Goal: Task Accomplishment & Management: Manage account settings

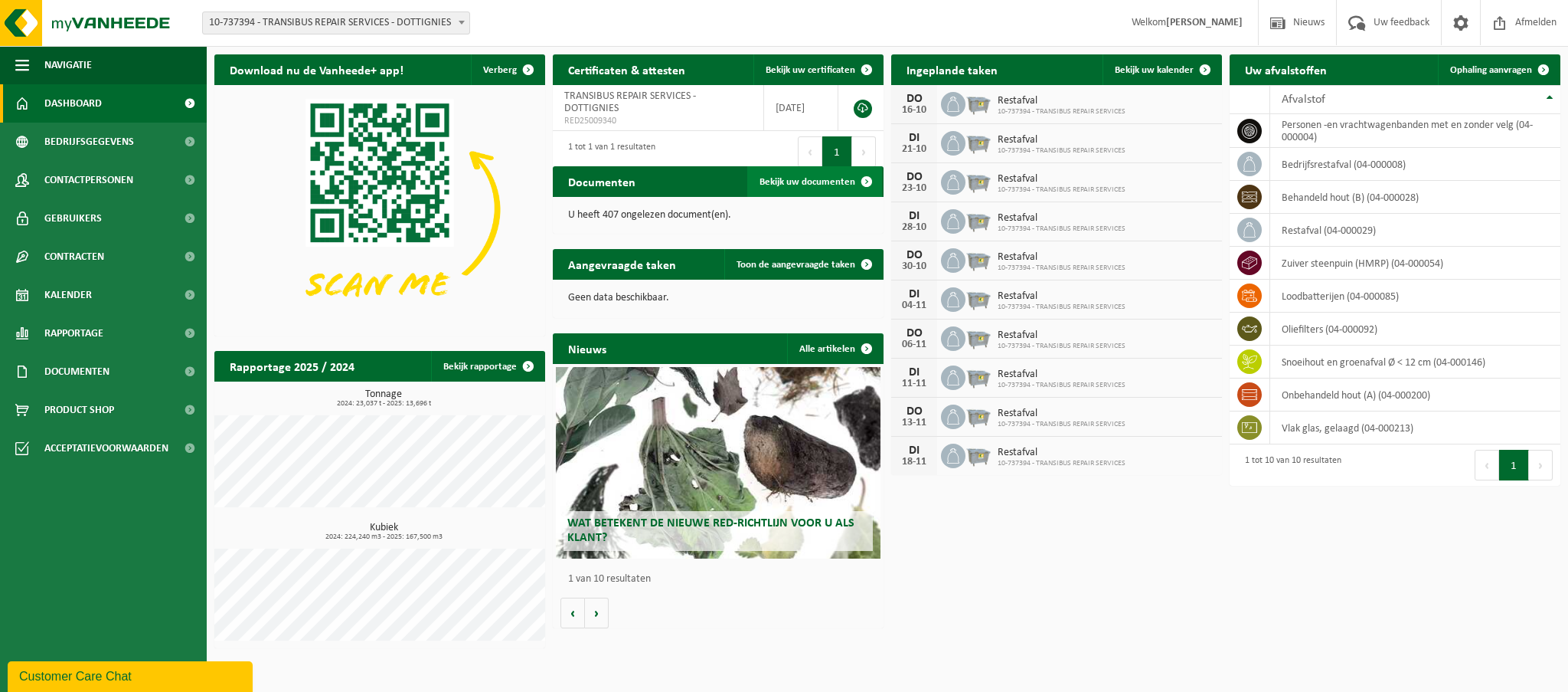
click at [811, 178] on span "Bekijk uw documenten" at bounding box center [807, 182] width 96 height 10
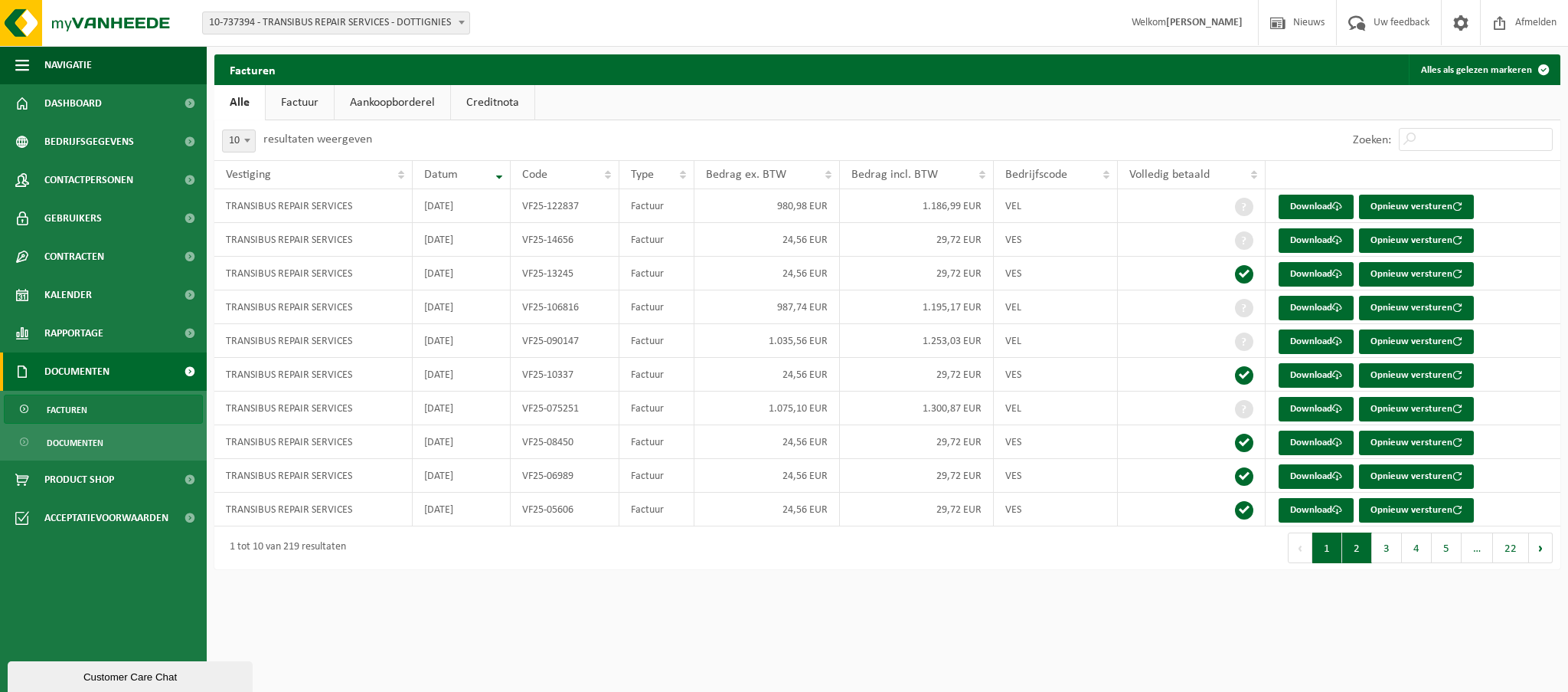
click at [1363, 550] on button "2" at bounding box center [1357, 547] width 30 height 31
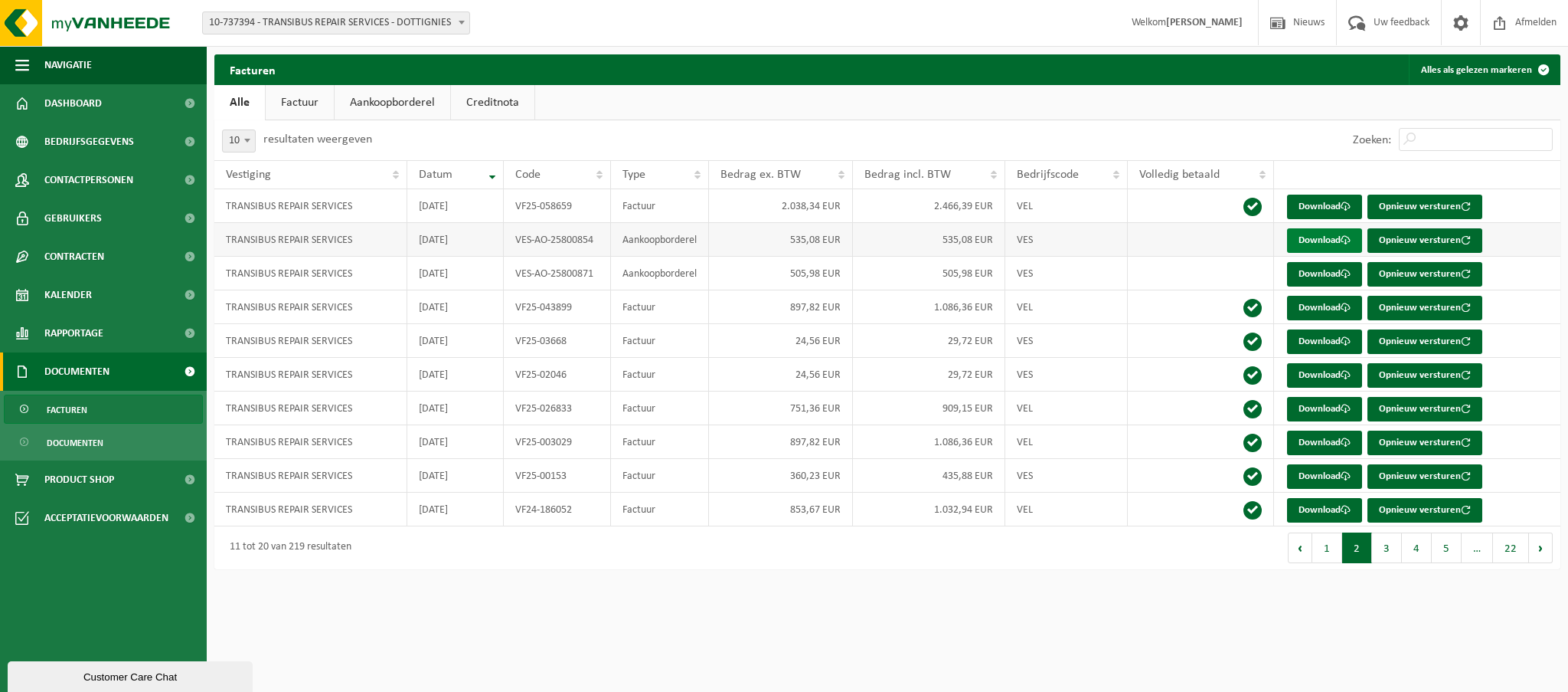
click at [1332, 242] on link "Download" at bounding box center [1324, 241] width 75 height 24
click at [1340, 271] on link "Download" at bounding box center [1324, 275] width 75 height 24
click at [83, 99] on span "Dashboard" at bounding box center [74, 103] width 58 height 38
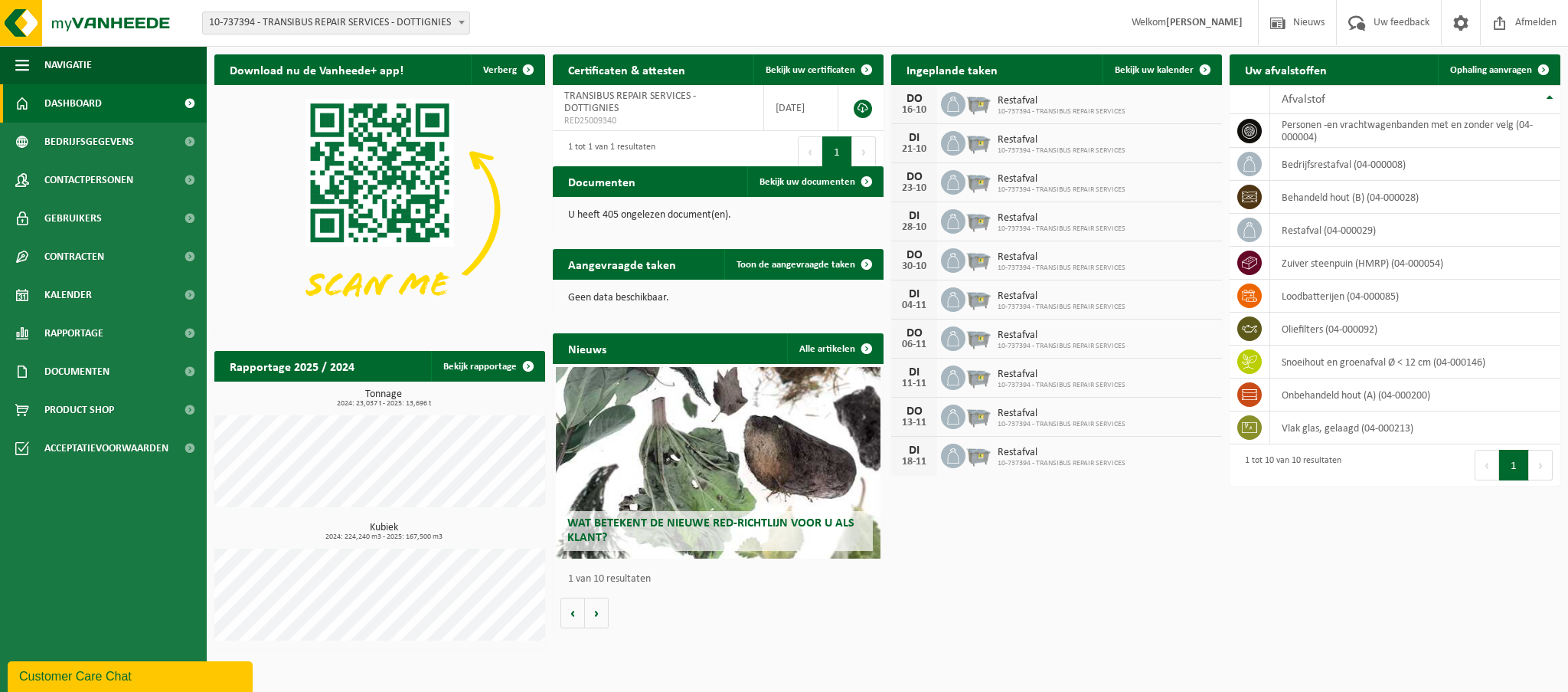
click at [836, 138] on button "1" at bounding box center [837, 151] width 30 height 31
click at [861, 100] on link at bounding box center [863, 109] width 19 height 19
click at [1474, 74] on span "Ophaling aanvragen" at bounding box center [1491, 70] width 82 height 10
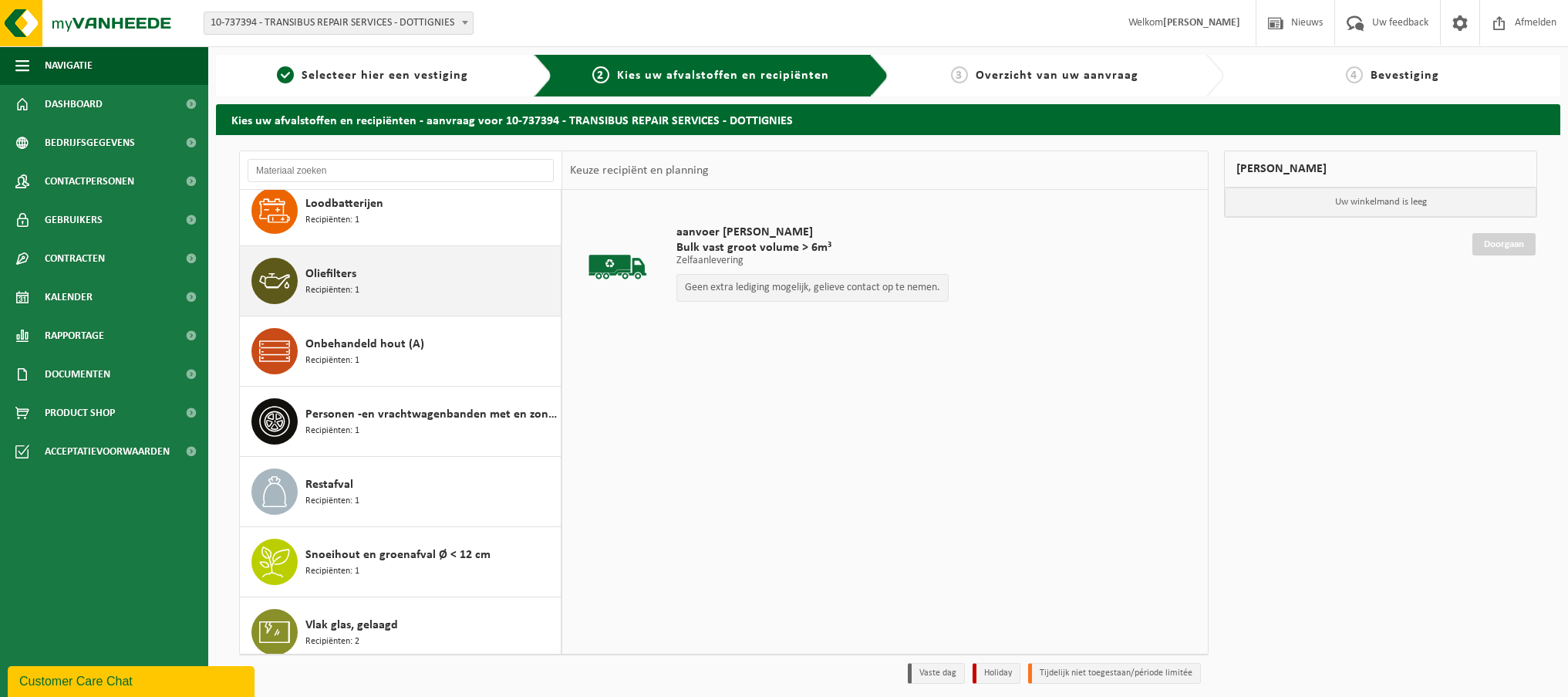
click at [364, 261] on div "Oliefilters Recipiënten: 1" at bounding box center [431, 280] width 251 height 46
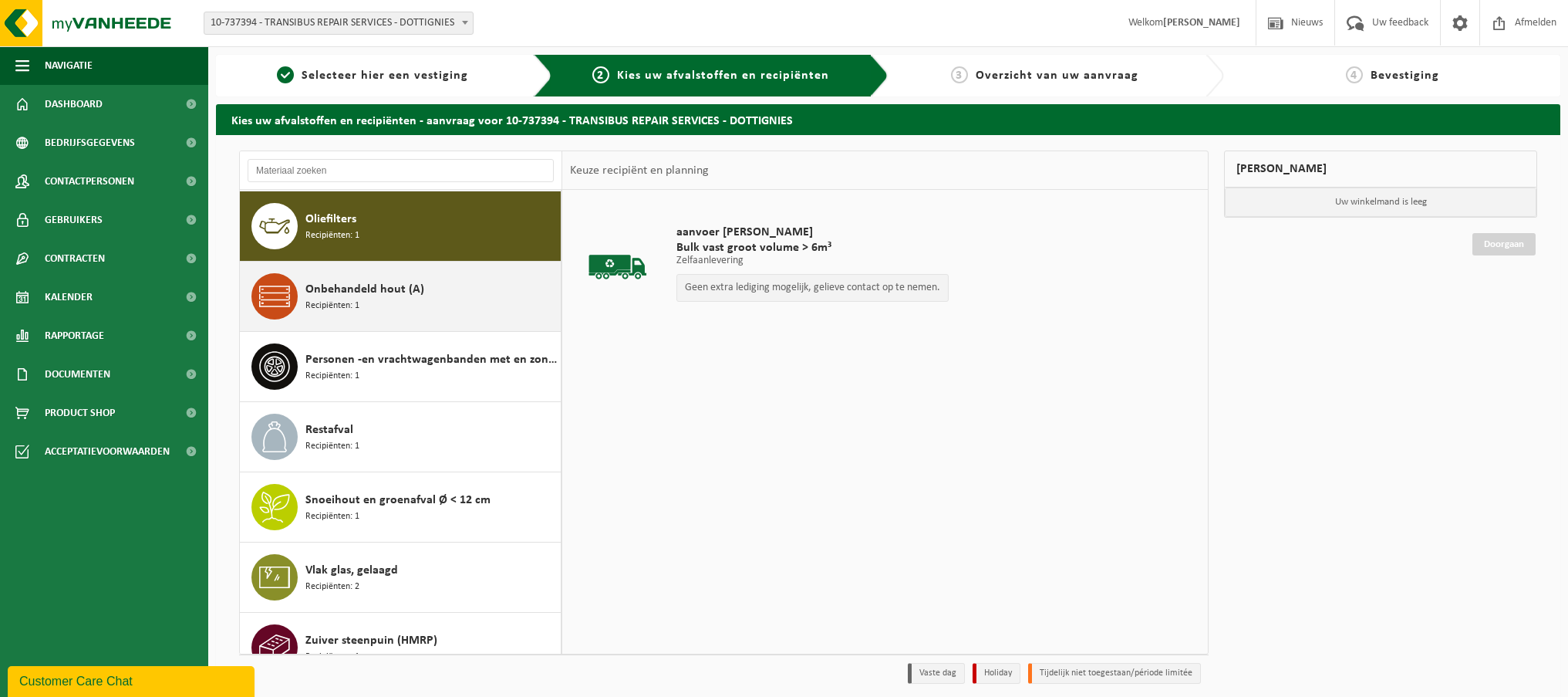
scroll to position [211, 0]
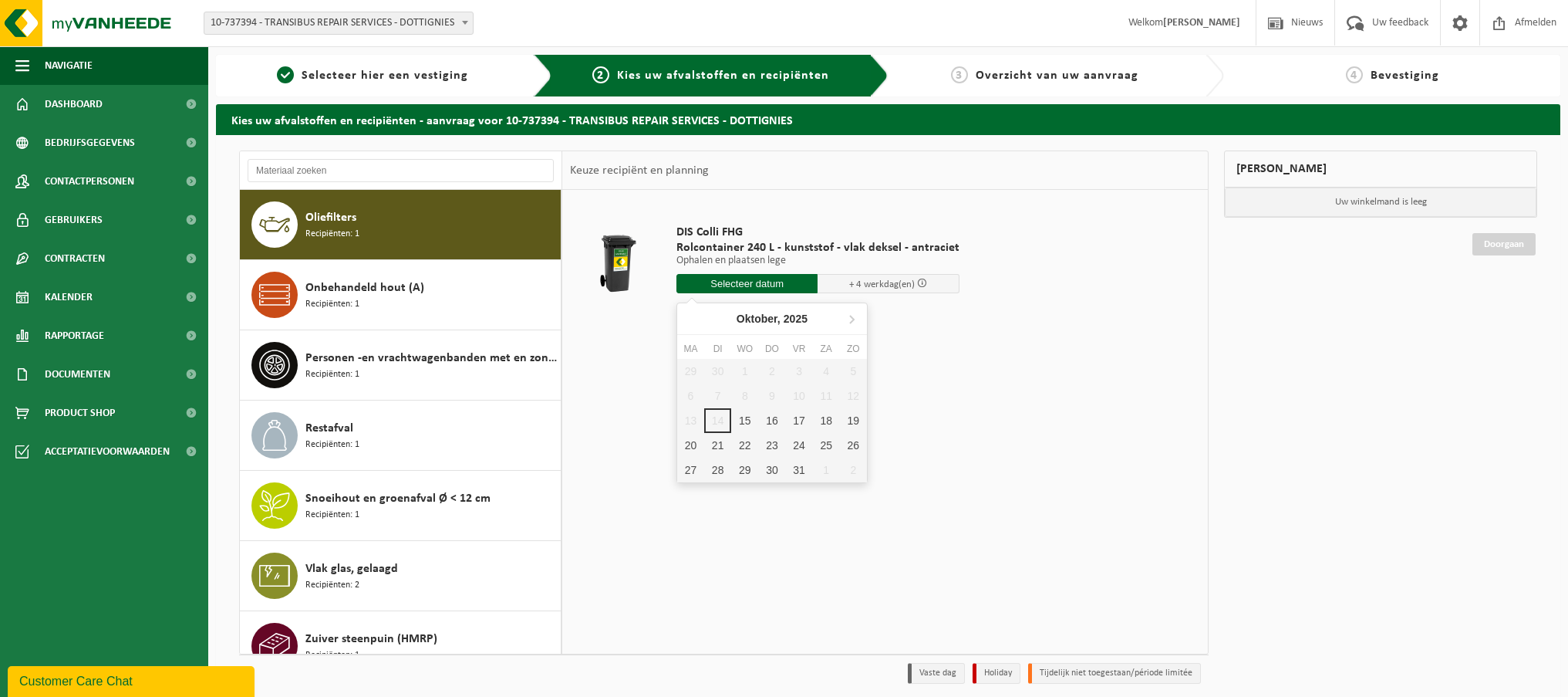
click at [732, 286] on input "text" at bounding box center [747, 283] width 142 height 20
click at [748, 420] on div "15" at bounding box center [745, 420] width 27 height 24
type input "Van 2025-10-15"
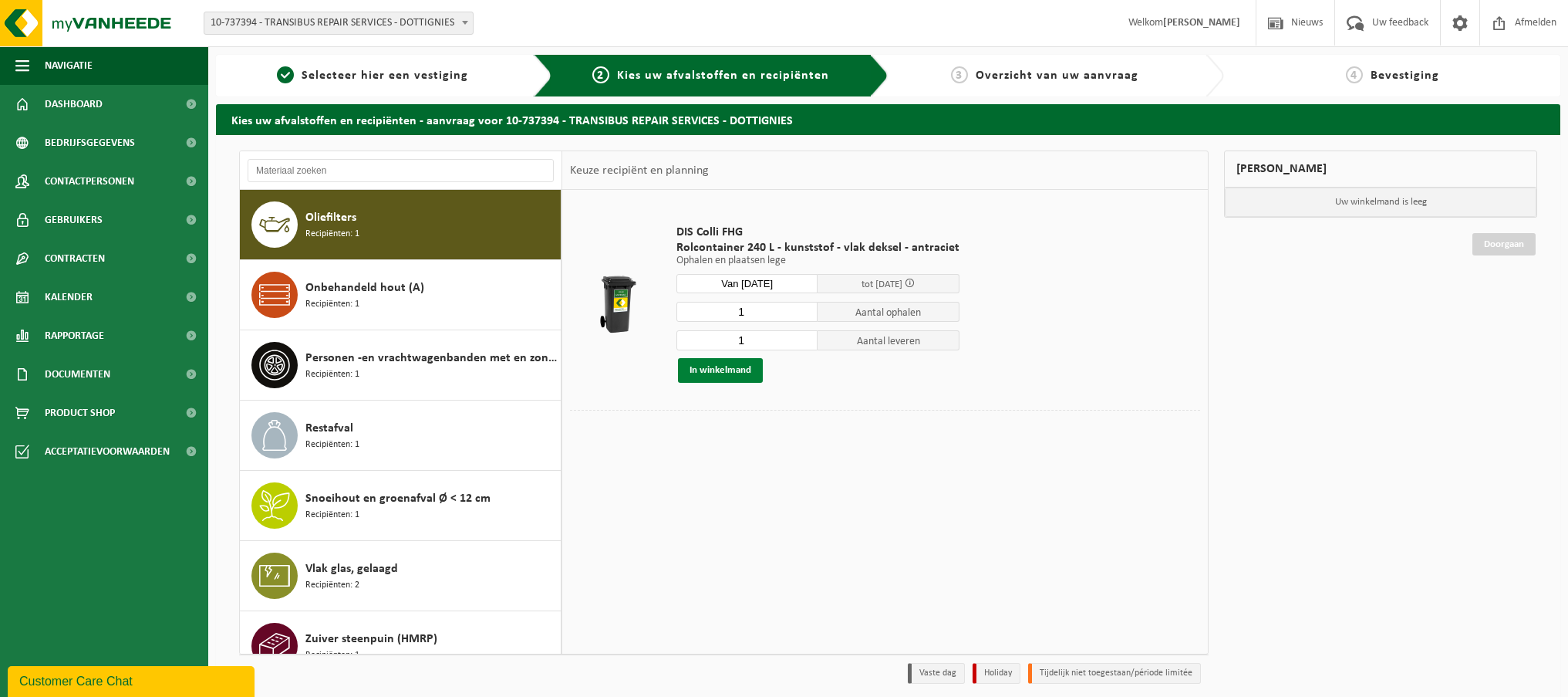
click at [724, 368] on button "In winkelmand" at bounding box center [720, 371] width 85 height 24
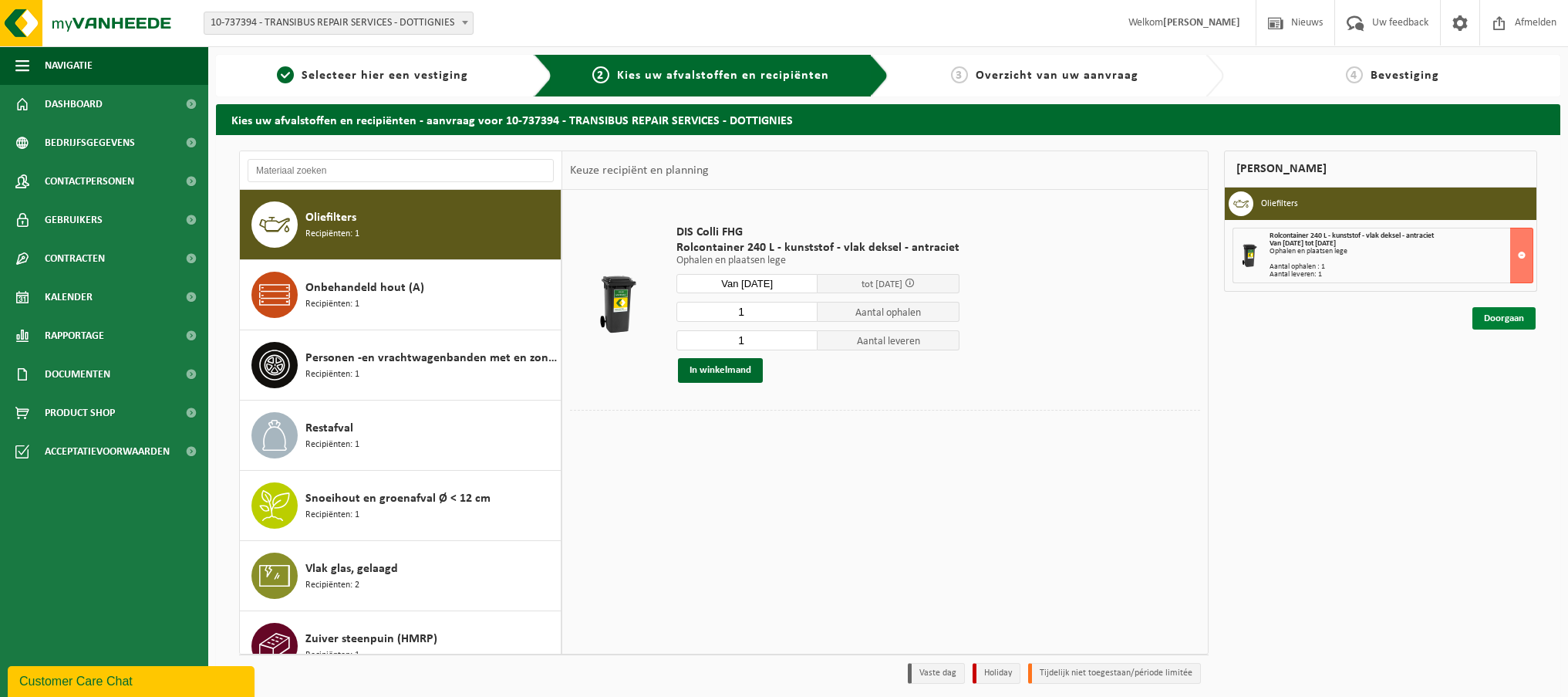
click at [1508, 312] on link "Doorgaan" at bounding box center [1503, 319] width 63 height 23
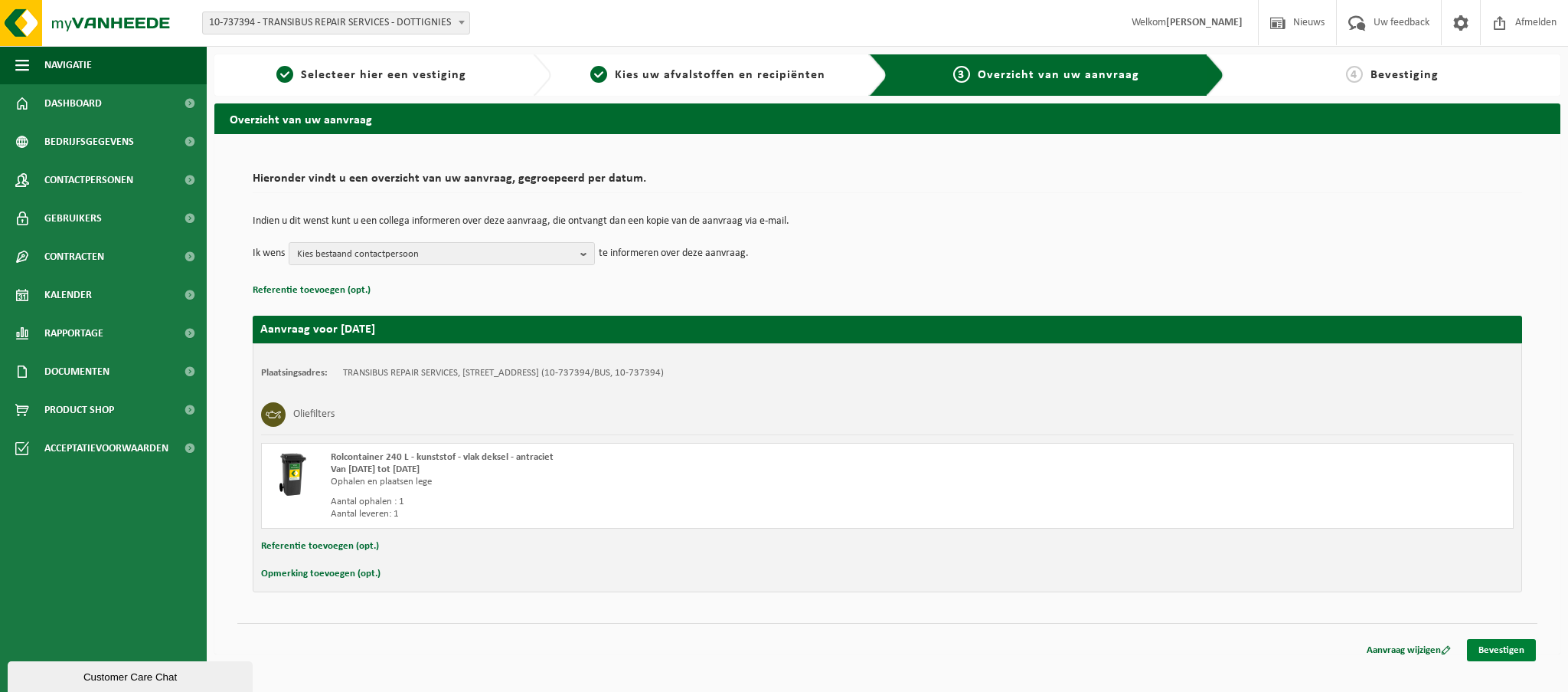
click at [1519, 651] on link "Bevestigen" at bounding box center [1502, 650] width 69 height 22
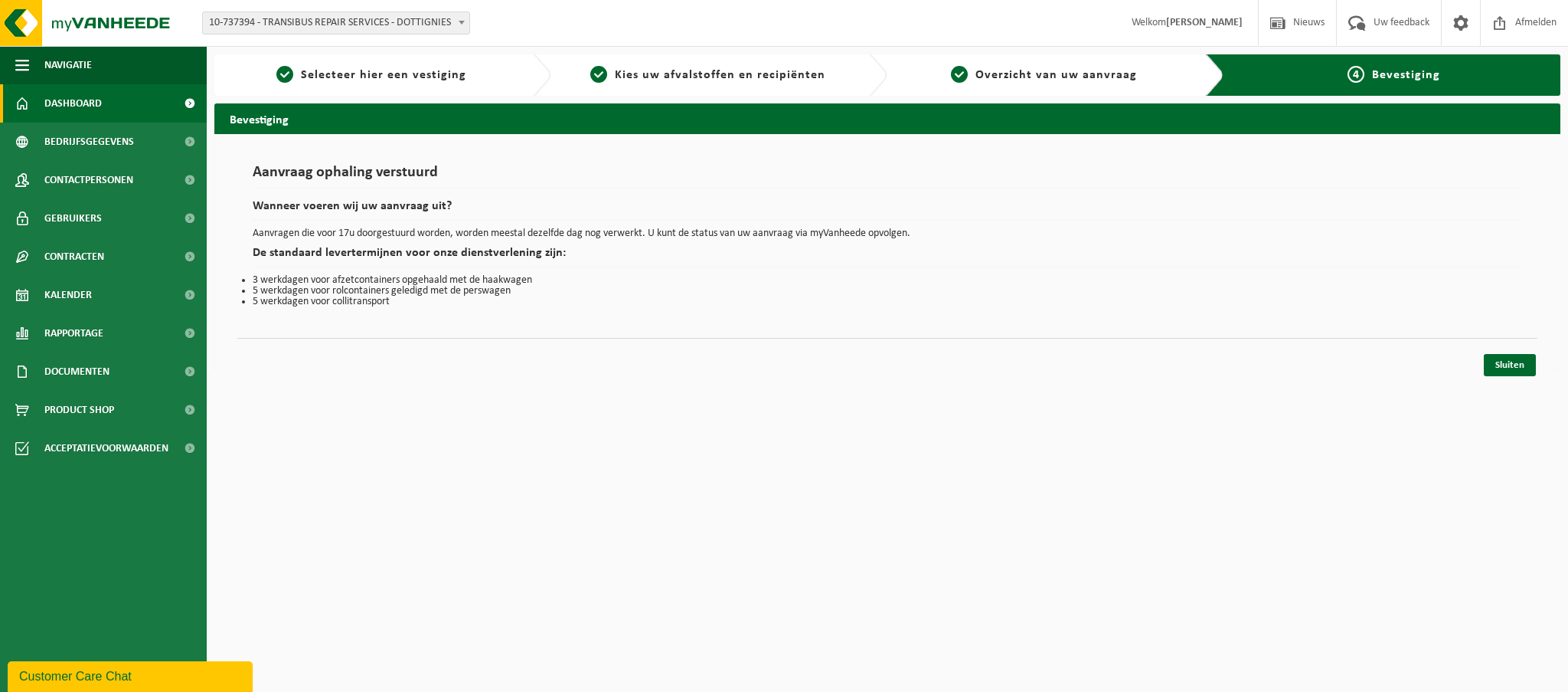
click at [79, 98] on span "Dashboard" at bounding box center [74, 103] width 58 height 38
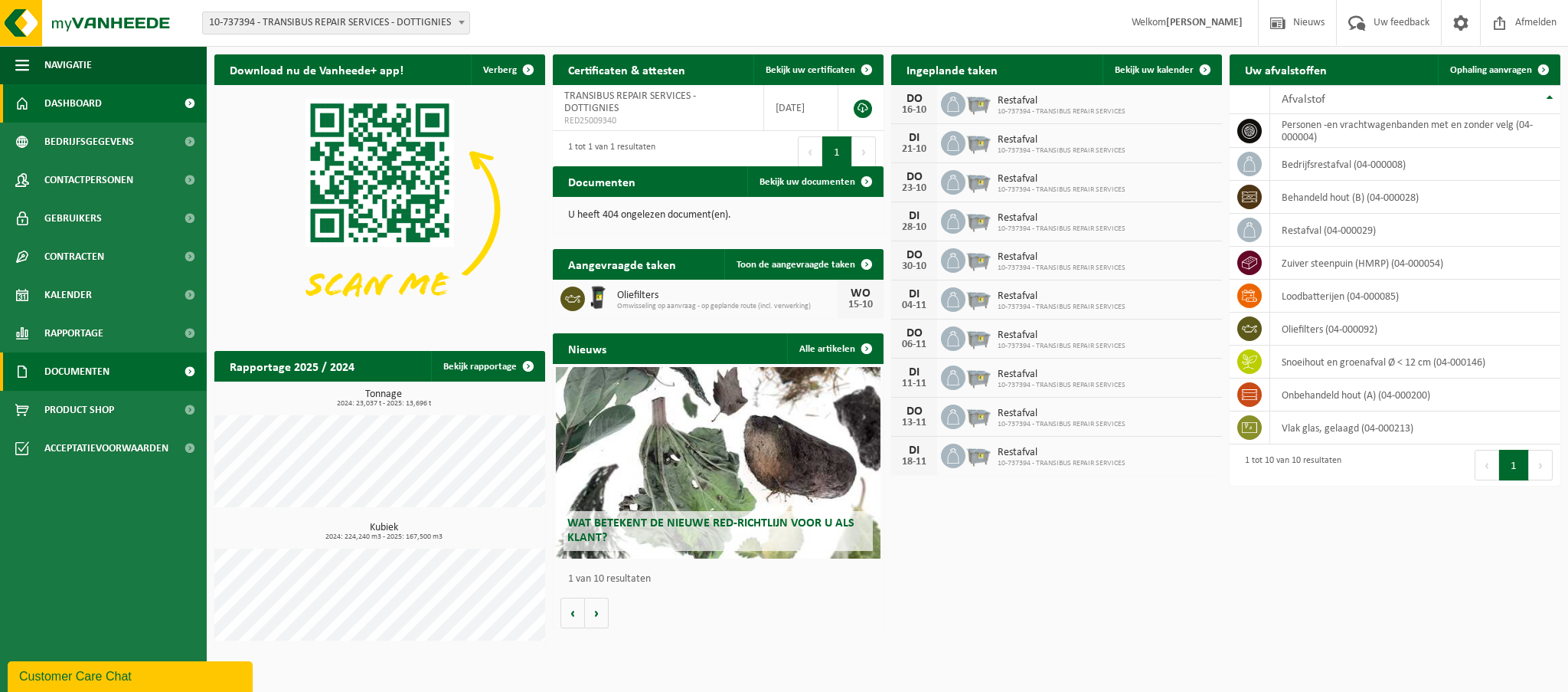
click at [71, 366] on span "Documenten" at bounding box center [77, 371] width 65 height 38
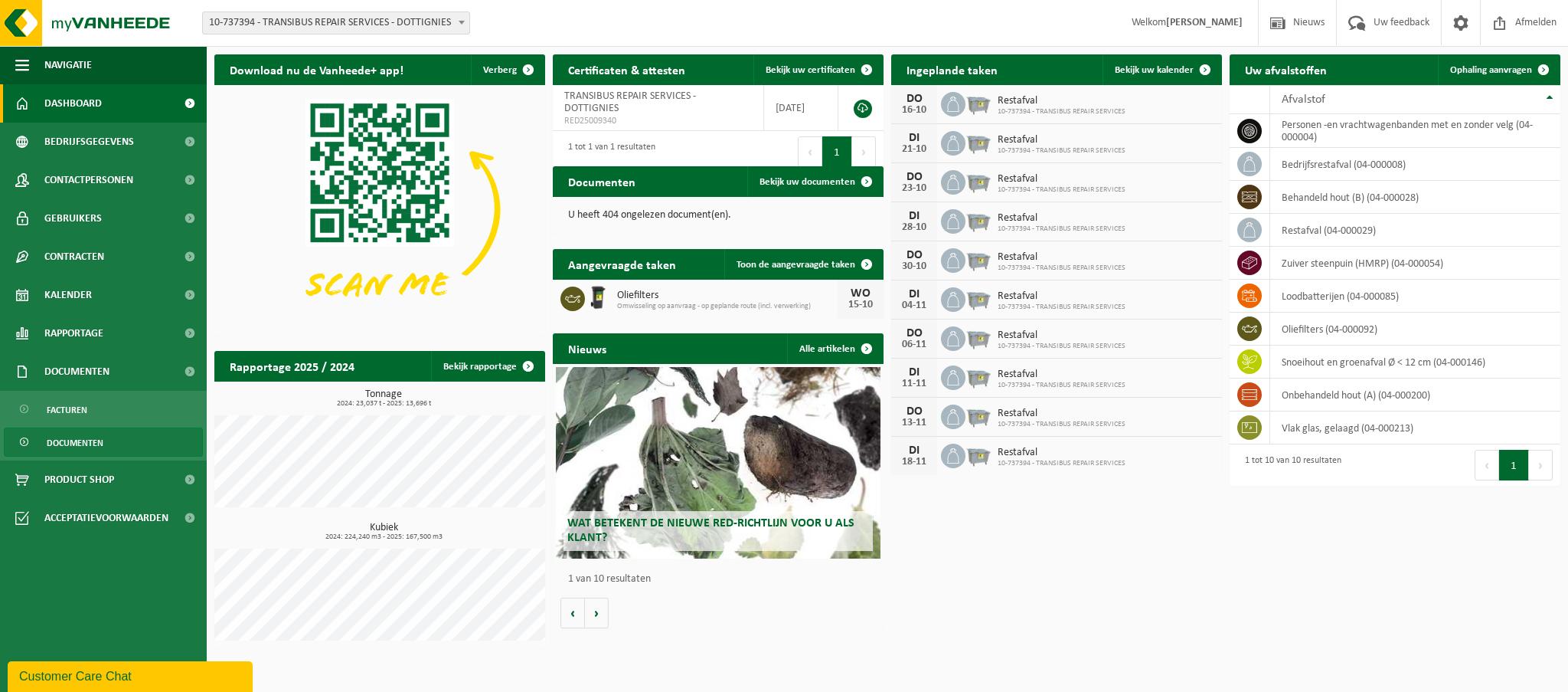
click at [87, 441] on span "Documenten" at bounding box center [75, 443] width 57 height 29
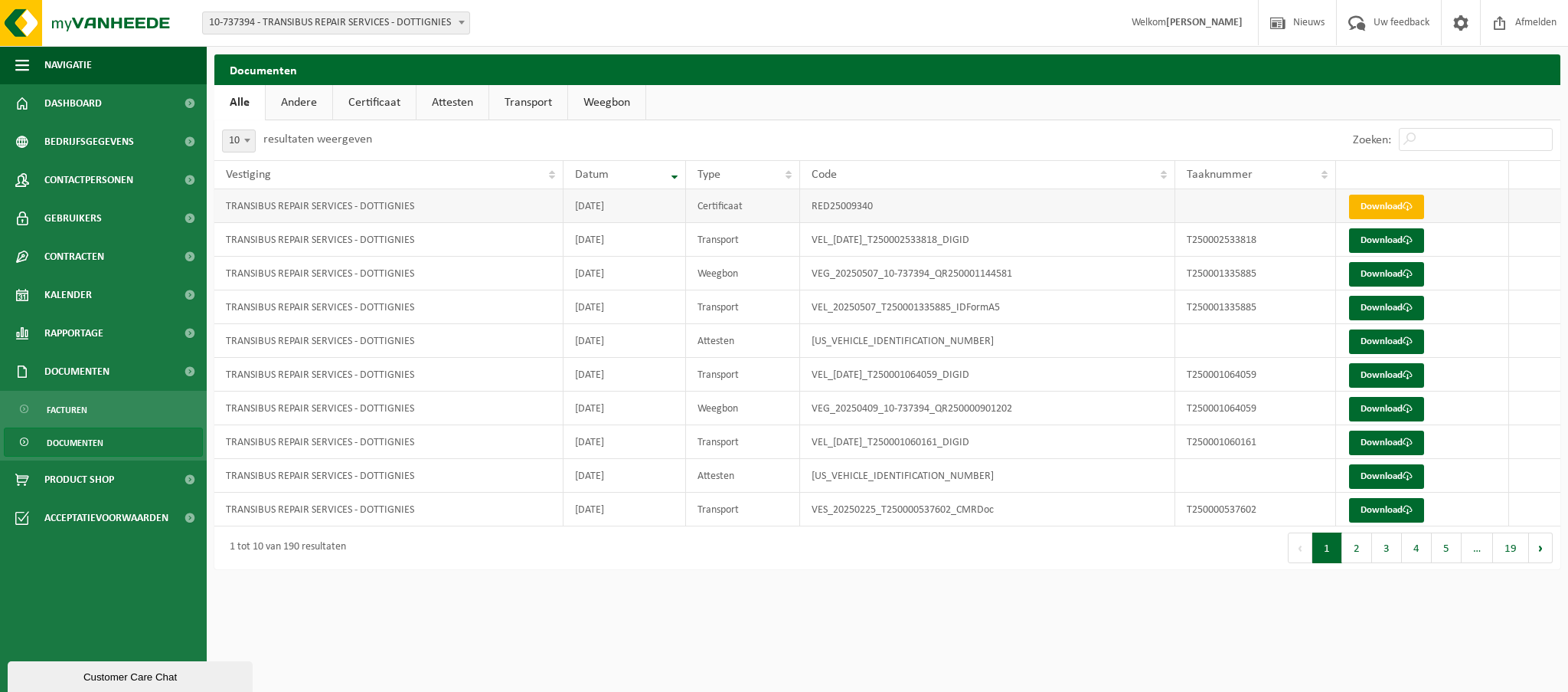
click at [1393, 207] on link "Download" at bounding box center [1387, 206] width 75 height 24
click at [1385, 341] on link "Download" at bounding box center [1387, 342] width 75 height 24
click at [1389, 473] on link "Download" at bounding box center [1387, 476] width 75 height 24
click at [1355, 555] on button "2" at bounding box center [1357, 547] width 30 height 31
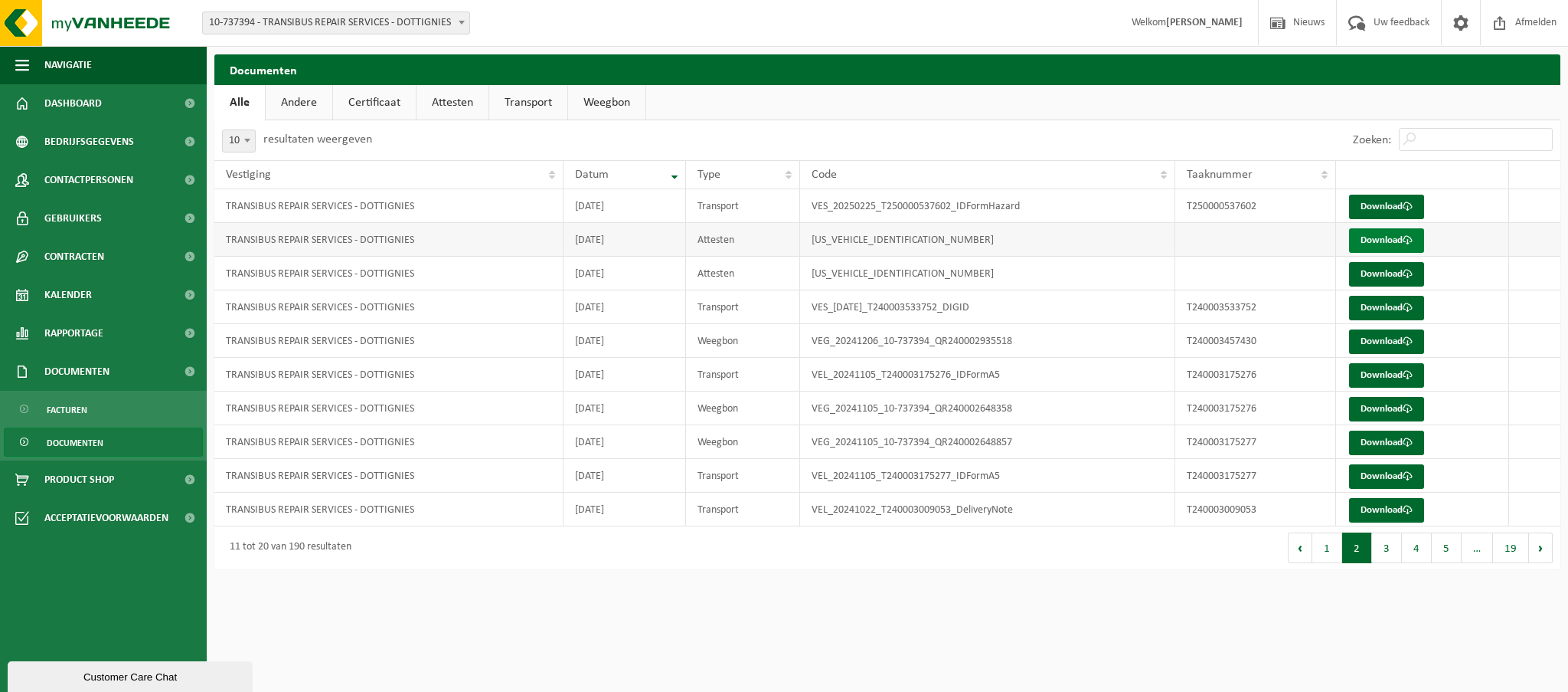
click at [1391, 246] on link "Download" at bounding box center [1387, 241] width 75 height 24
click at [1385, 275] on link "Download" at bounding box center [1387, 275] width 75 height 24
click at [1266, 655] on html "Vestiging: 10-737394 - TRANSIBUS REPAIR SERVICES - DOTTIGNIES 10-737394 - TRANS…" at bounding box center [784, 346] width 1568 height 692
click at [88, 368] on span "Documenten" at bounding box center [77, 371] width 65 height 38
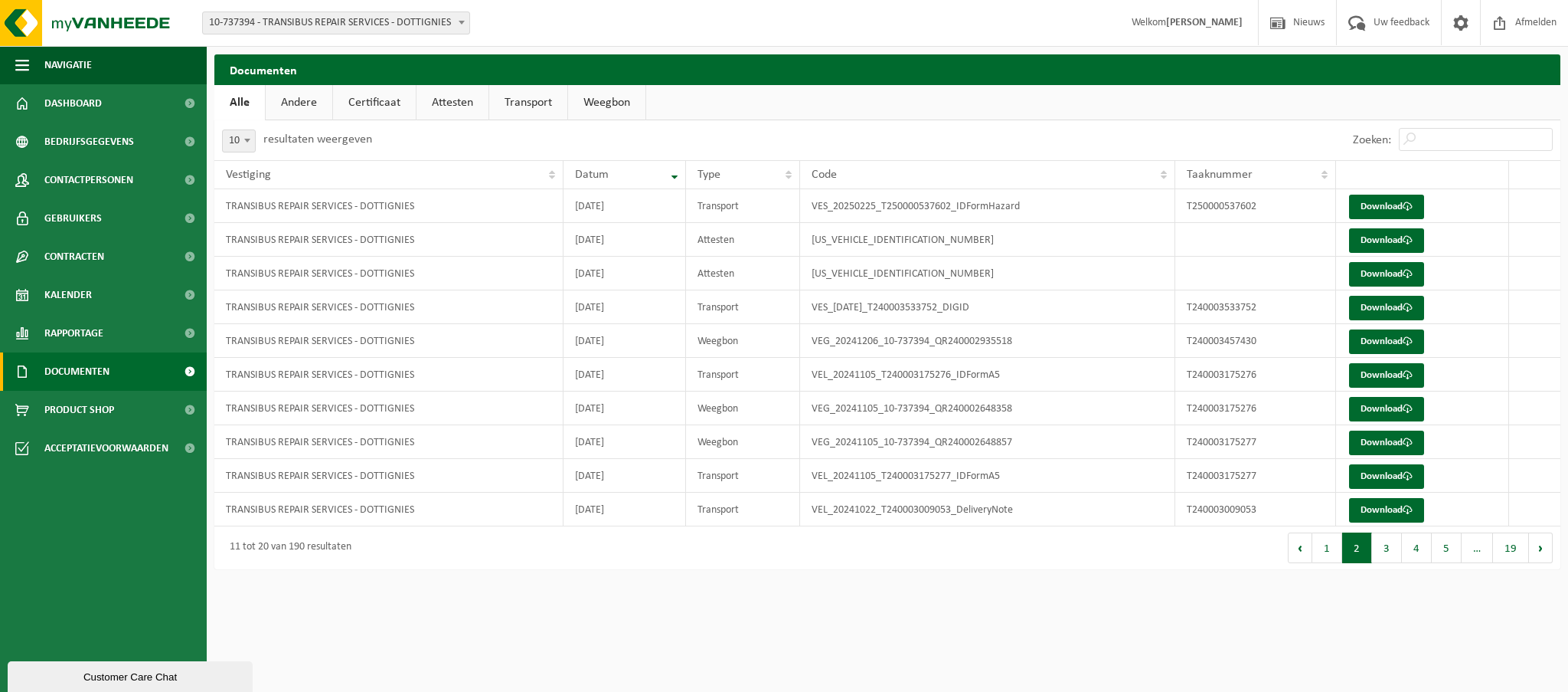
click at [88, 368] on span "Documenten" at bounding box center [77, 371] width 65 height 38
